Goal: Task Accomplishment & Management: Manage account settings

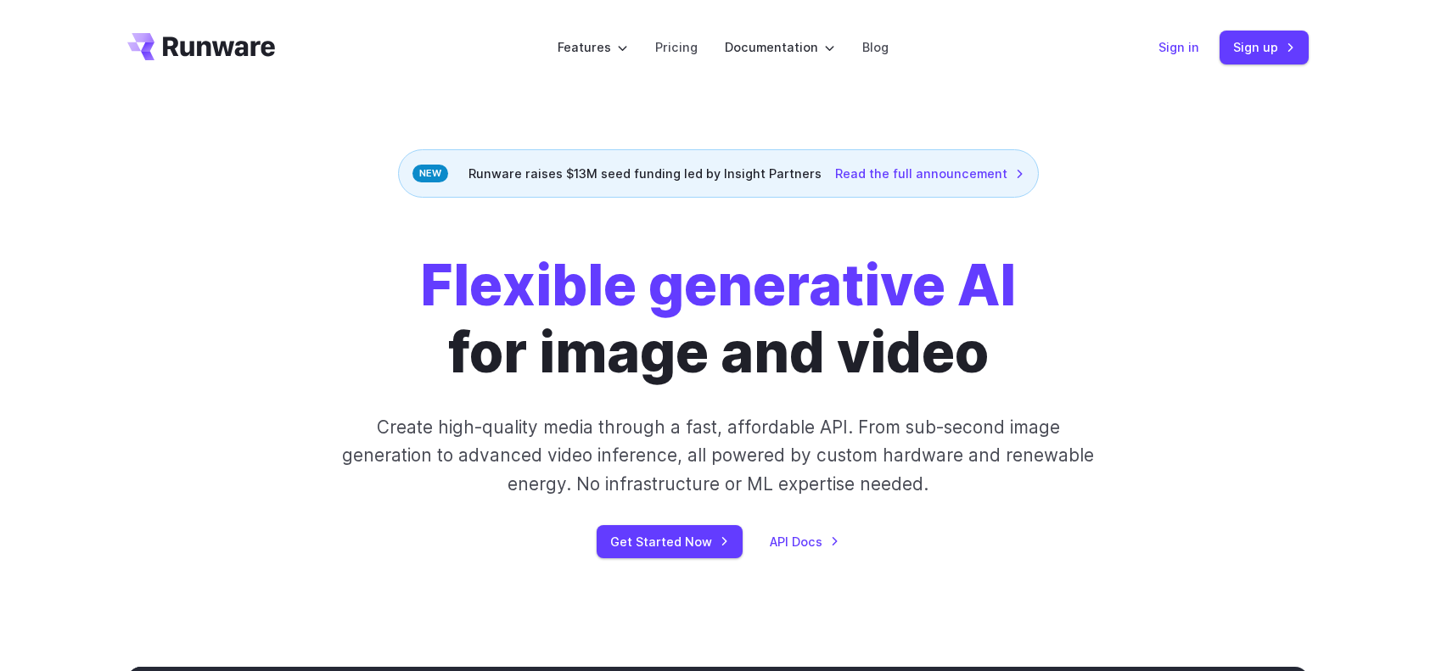
click at [1180, 56] on link "Sign in" at bounding box center [1179, 47] width 41 height 20
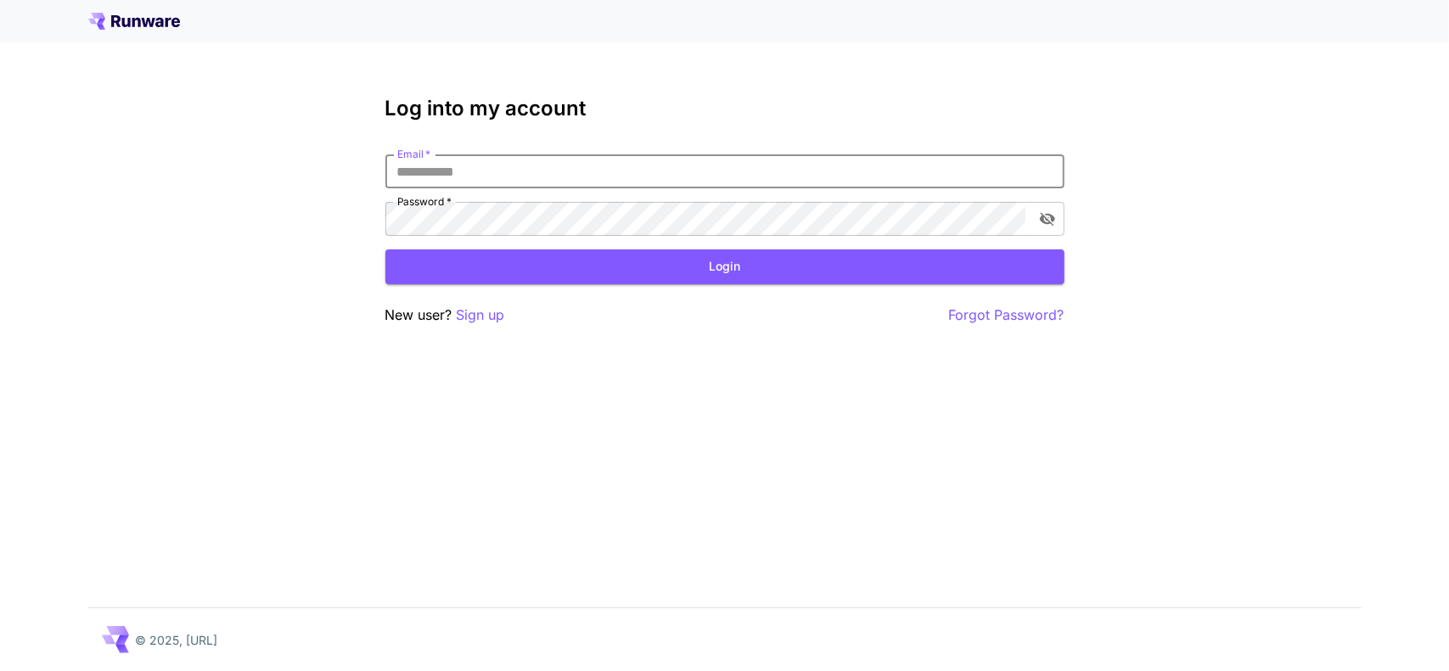
click at [651, 166] on input "Email   *" at bounding box center [724, 171] width 679 height 34
type input "**********"
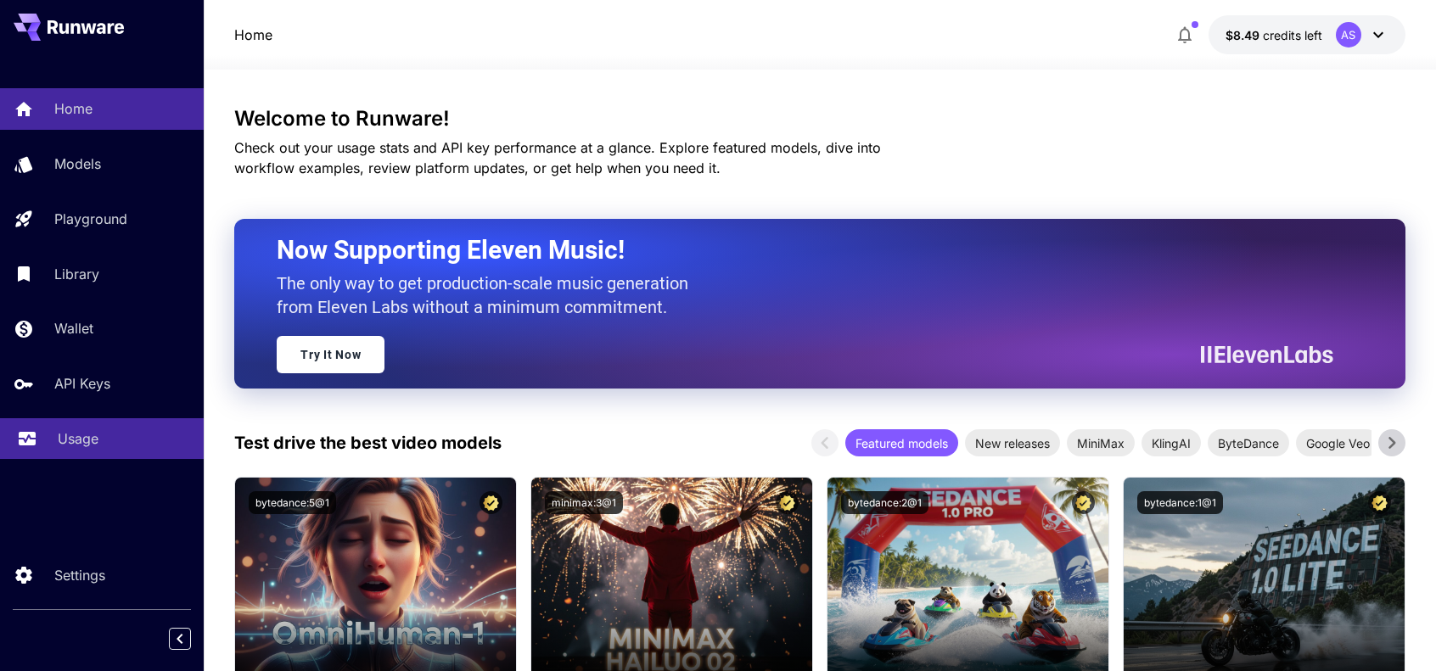
click at [98, 445] on div "Usage" at bounding box center [124, 439] width 132 height 20
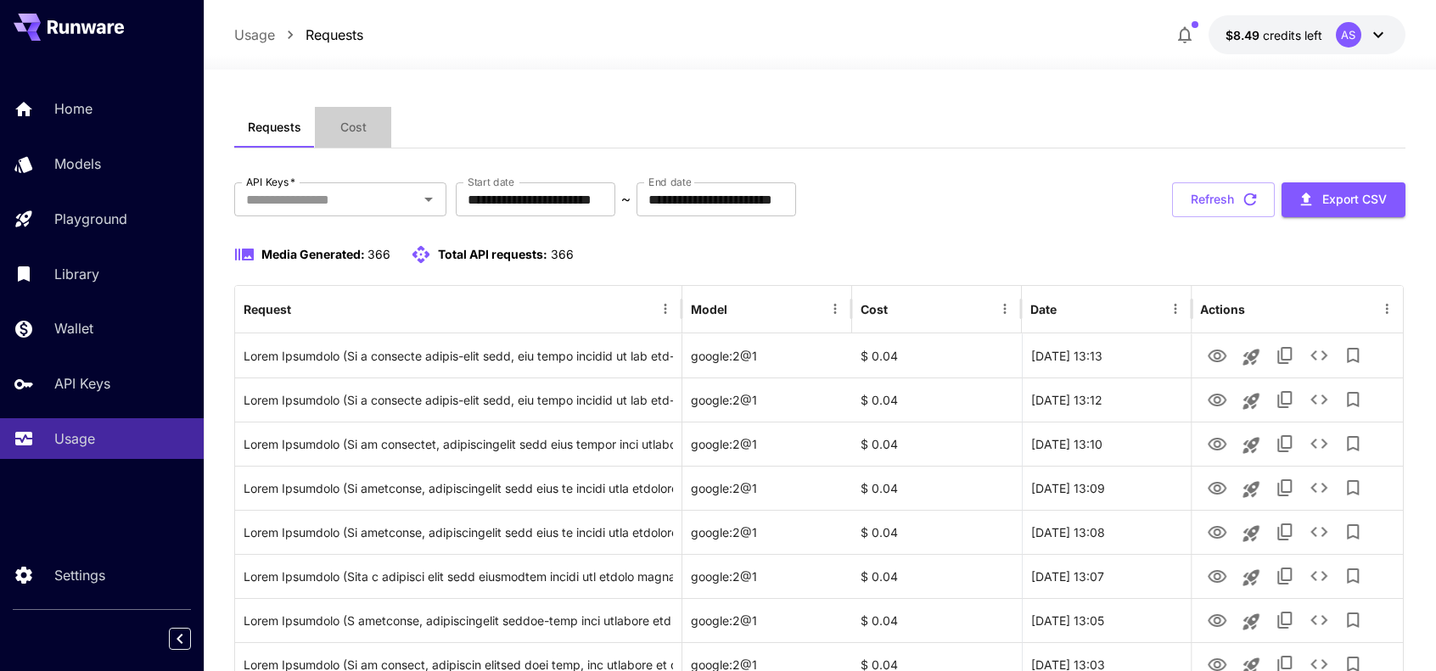
click at [348, 132] on span "Cost" at bounding box center [353, 127] width 26 height 15
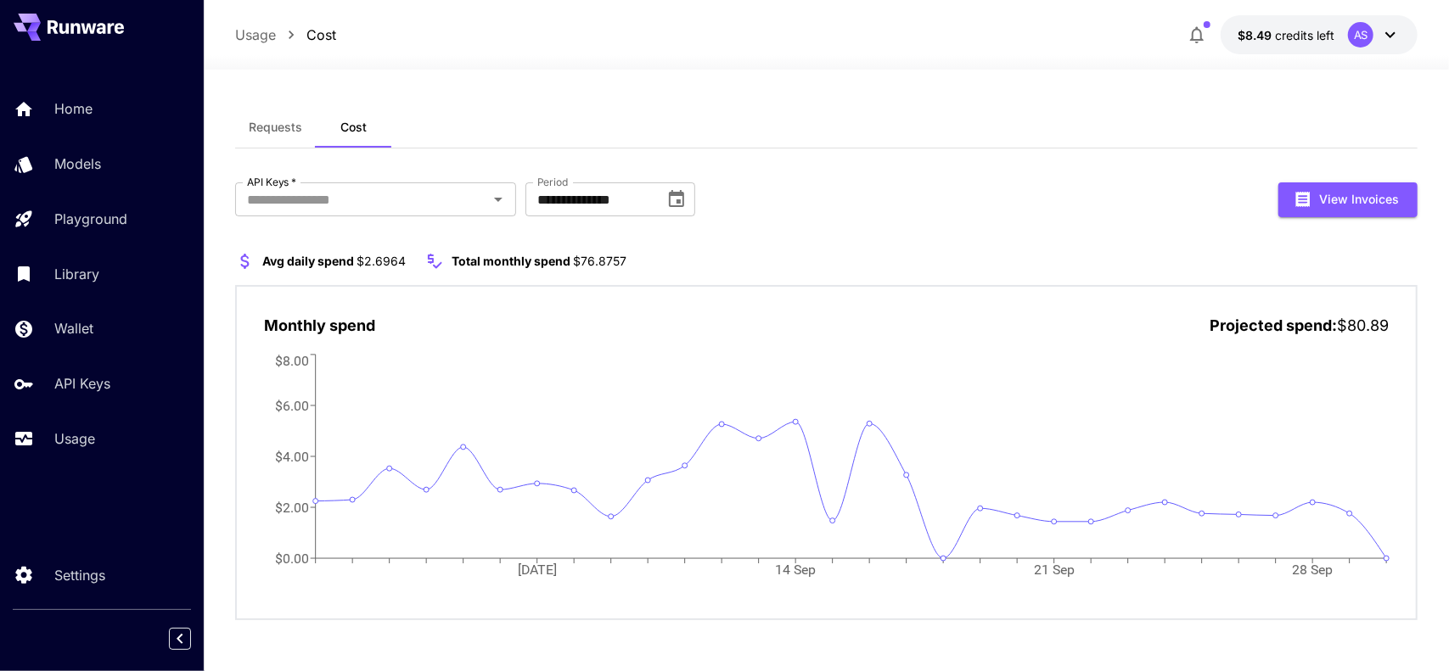
click at [62, 491] on div "Home Models Playground Library Wallet API Keys Usage" at bounding box center [102, 273] width 204 height 439
